Goal: Information Seeking & Learning: Get advice/opinions

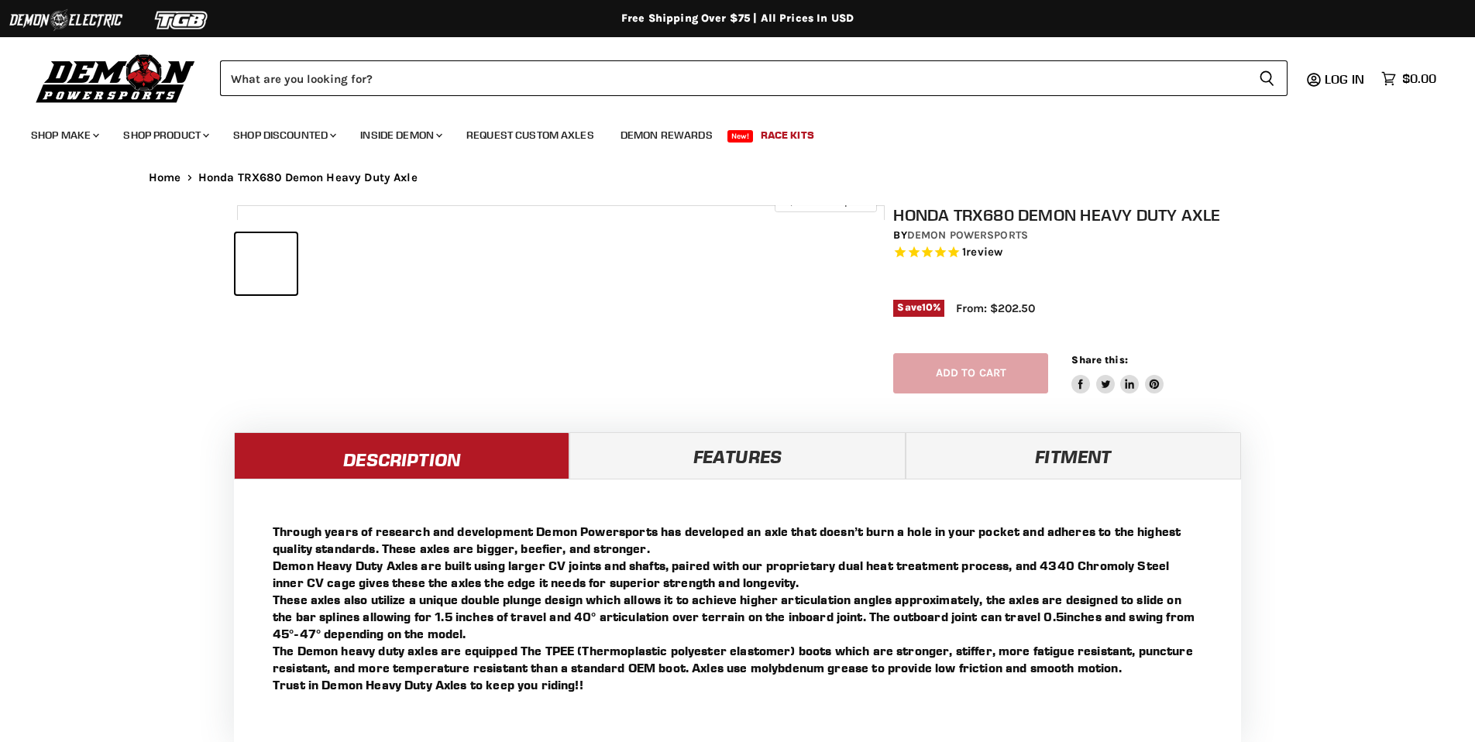
select select "******"
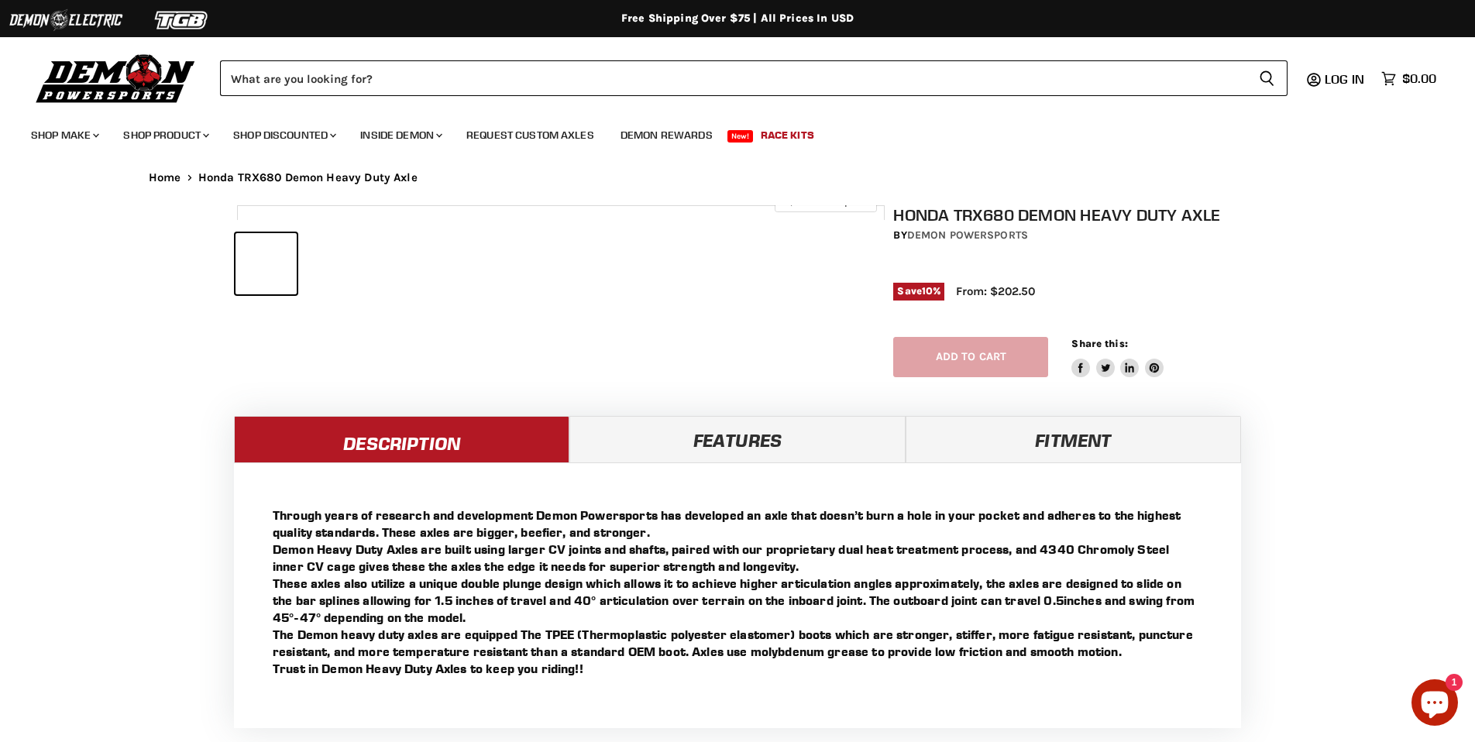
select select "******"
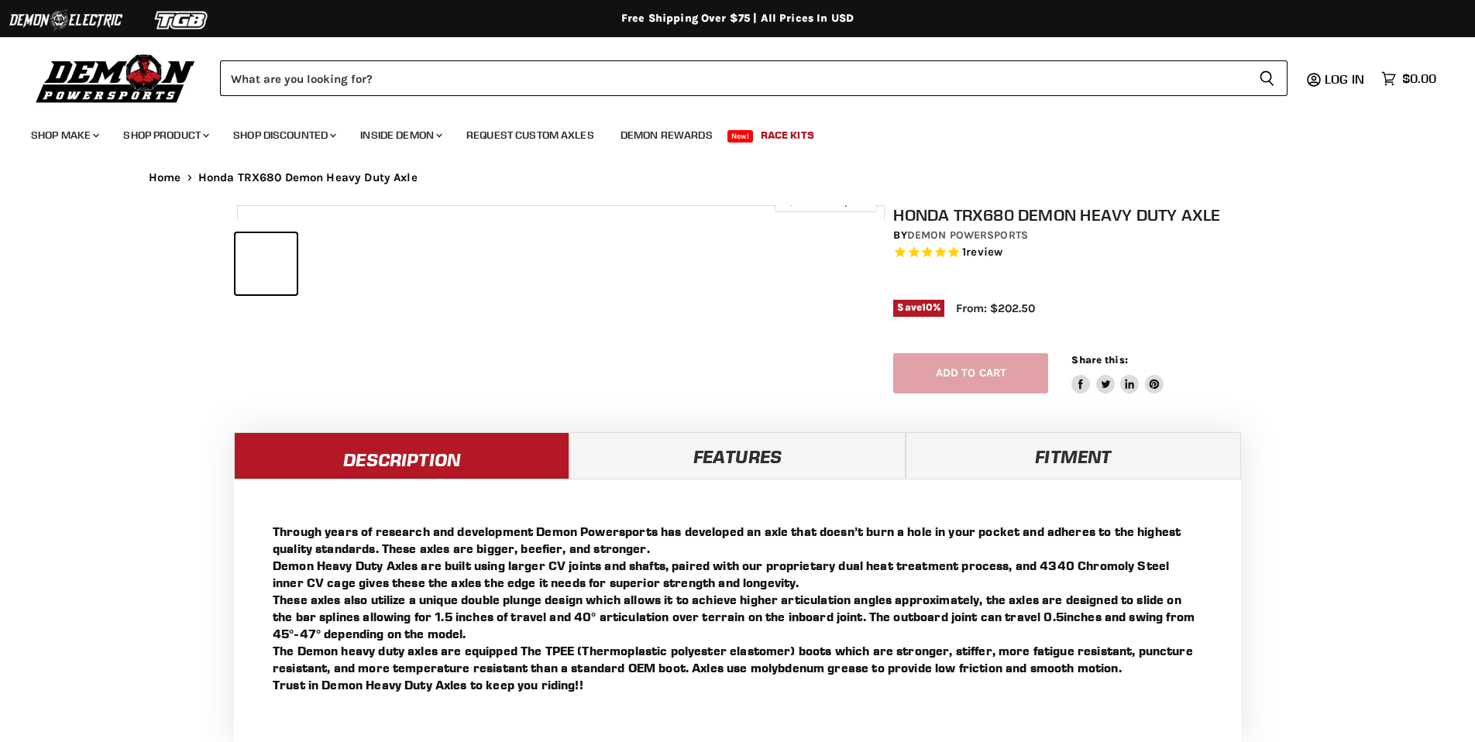
select select "******"
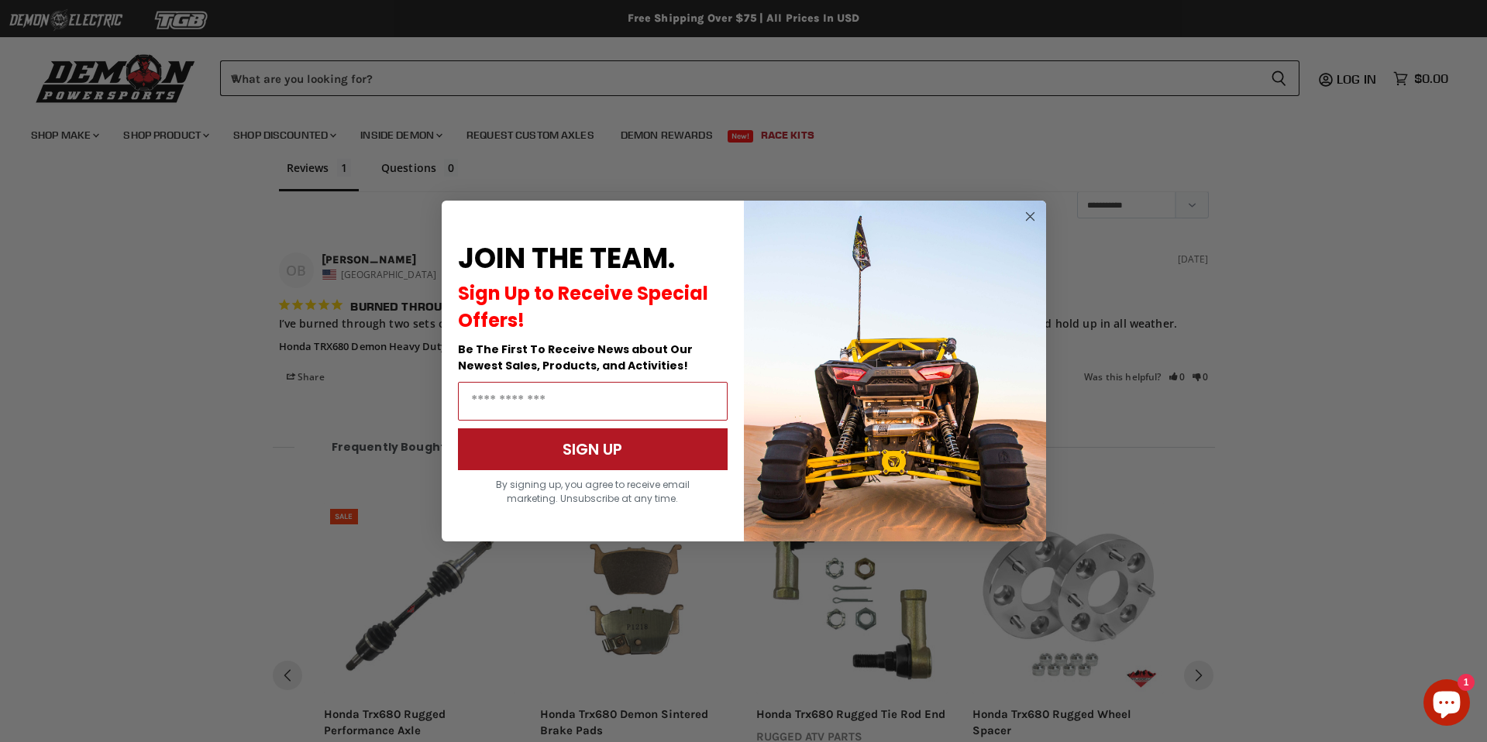
scroll to position [1255, 0]
